Goal: Find specific page/section: Find specific page/section

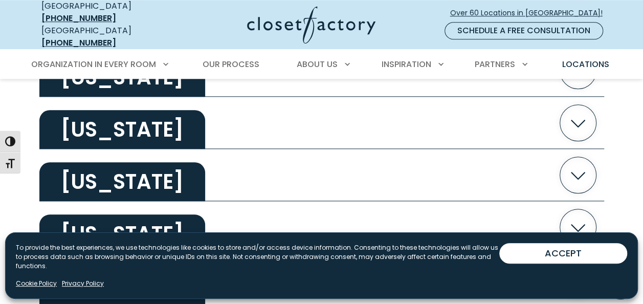
scroll to position [409, 0]
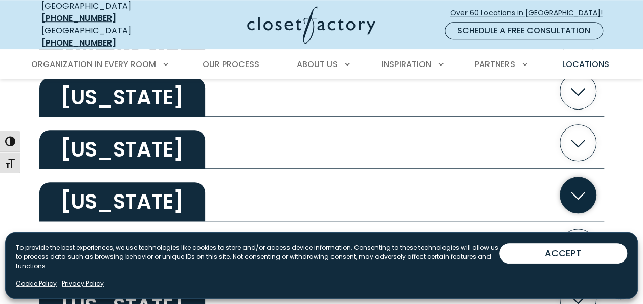
click at [571, 187] on icon "button" at bounding box center [578, 195] width 36 height 36
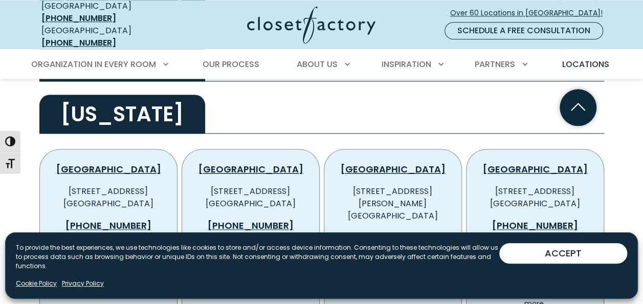
scroll to position [512, 0]
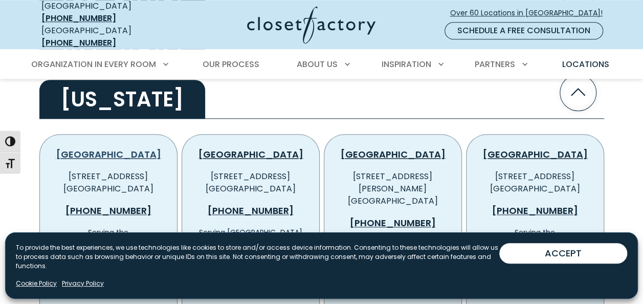
click at [113, 148] on link "[GEOGRAPHIC_DATA]" at bounding box center [108, 154] width 105 height 13
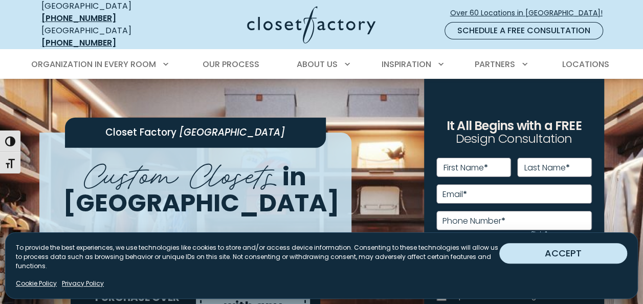
click at [579, 258] on button "ACCEPT" at bounding box center [564, 253] width 128 height 20
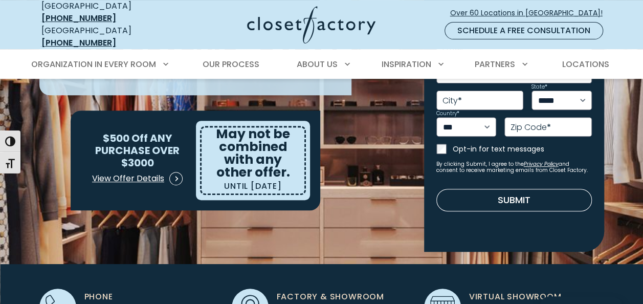
scroll to position [154, 0]
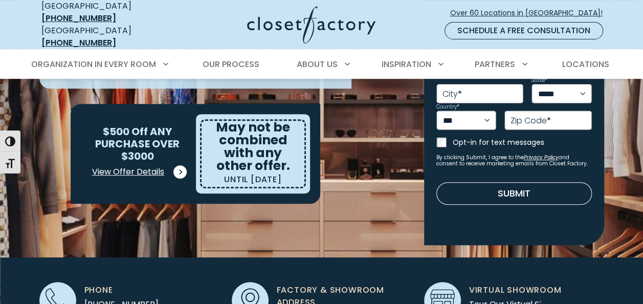
click at [179, 165] on span at bounding box center [180, 171] width 13 height 13
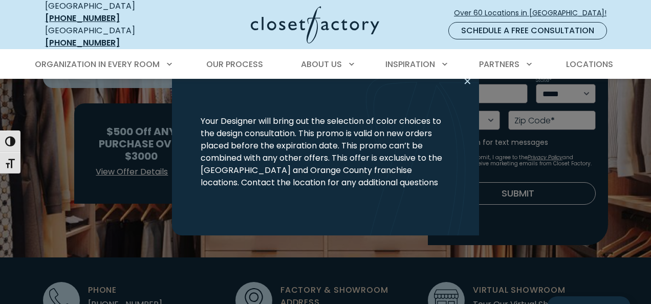
click at [469, 81] on button "Close modal" at bounding box center [467, 81] width 15 height 16
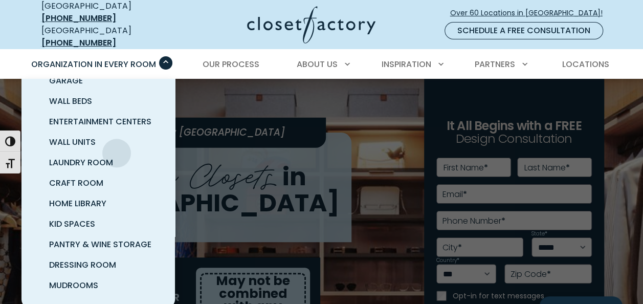
scroll to position [102, 0]
click at [119, 239] on span "Pantry & Wine Storage" at bounding box center [100, 245] width 102 height 12
